Goal: Check status: Check status

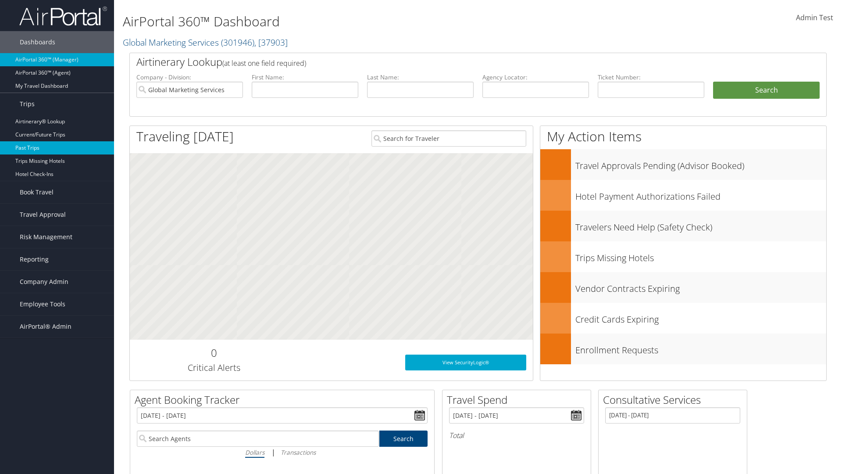
click at [57, 148] on link "Past Trips" at bounding box center [57, 147] width 114 height 13
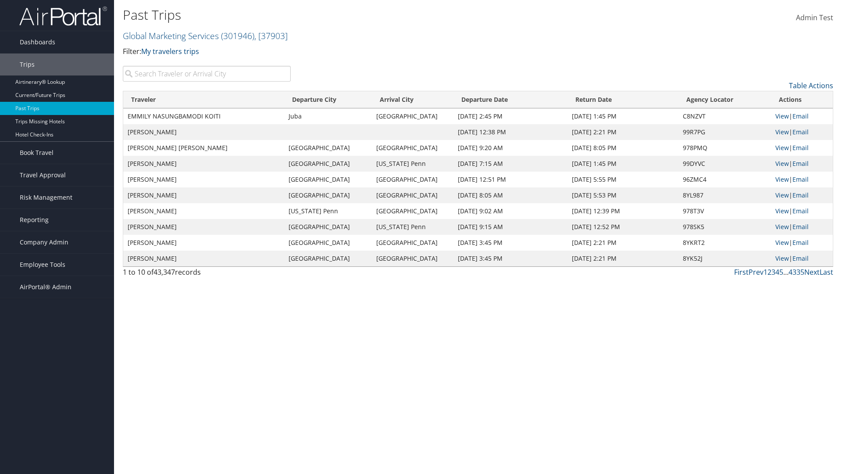
click at [207, 74] on input "search" at bounding box center [207, 74] width 168 height 16
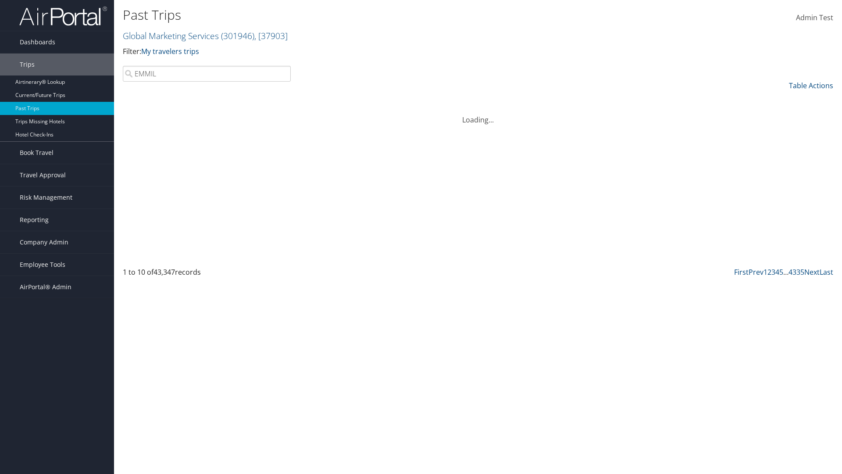
type input "EMMILY"
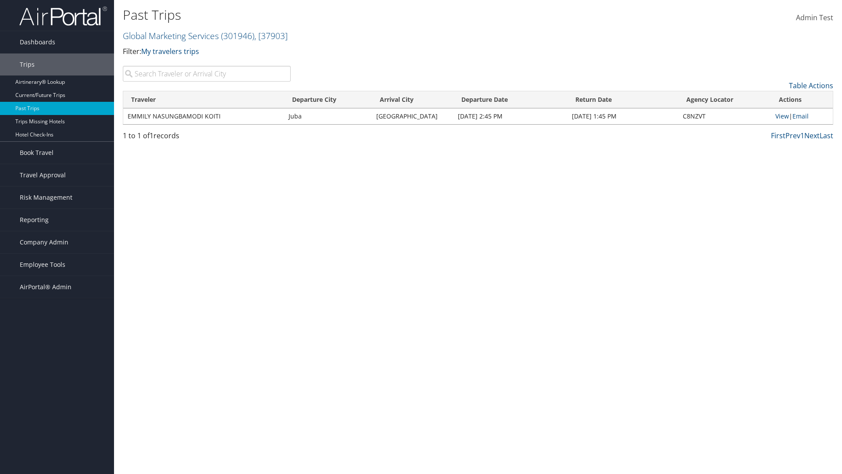
click at [207, 74] on input "search" at bounding box center [207, 74] width 168 height 16
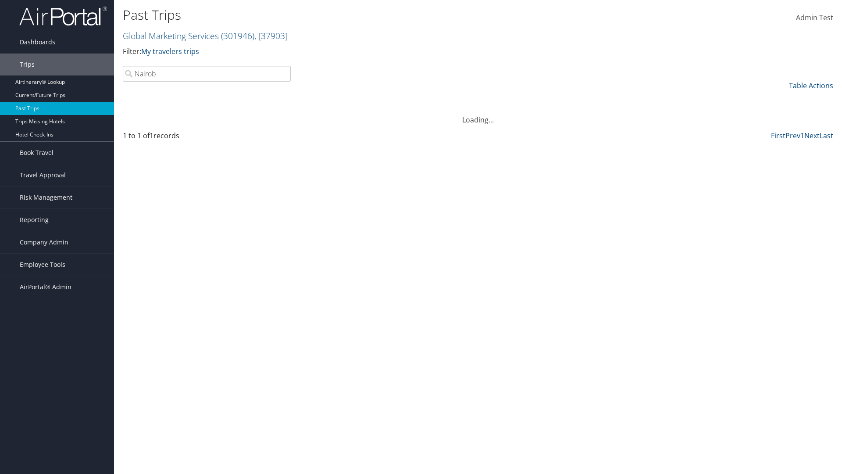
type input "[GEOGRAPHIC_DATA]"
